Goal: Find specific page/section: Find specific page/section

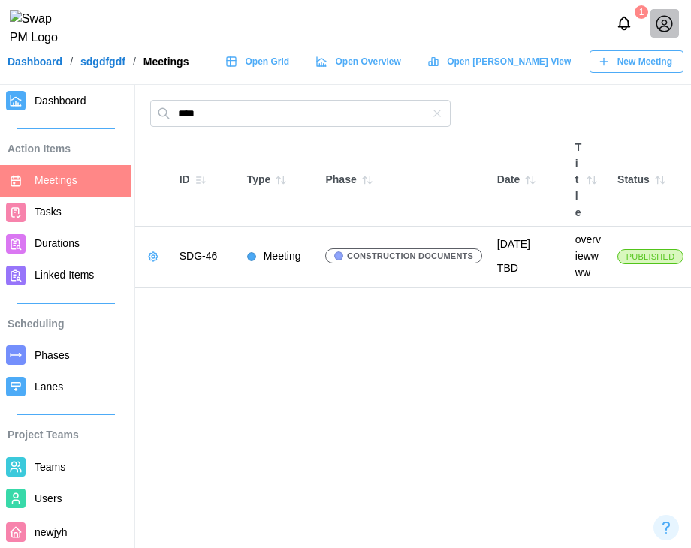
click at [80, 268] on span "Linked Items" at bounding box center [80, 275] width 91 height 19
click at [83, 279] on span "Linked Items" at bounding box center [64, 275] width 59 height 12
click at [69, 287] on link "Linked Items" at bounding box center [65, 276] width 131 height 32
click at [57, 270] on span "Linked Items" at bounding box center [64, 275] width 59 height 12
